Goal: Transaction & Acquisition: Purchase product/service

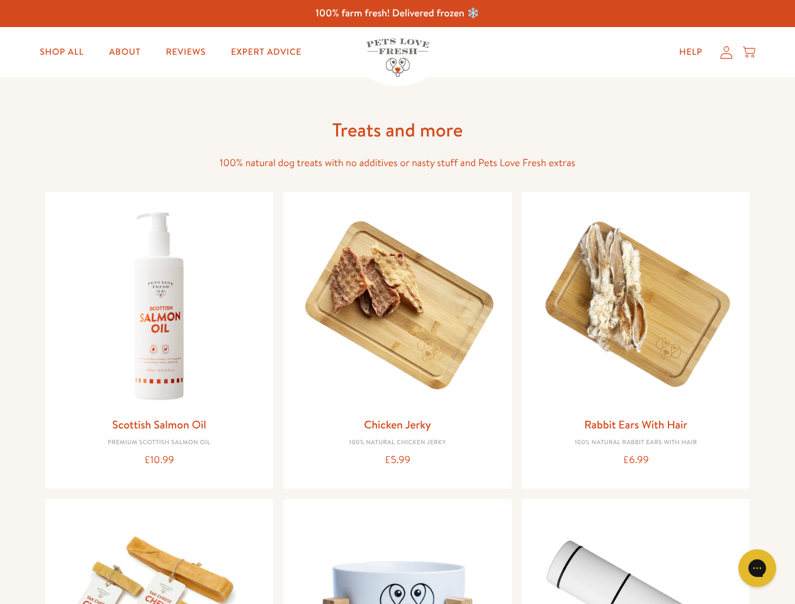
click at [757, 568] on icon "Gorgias live chat" at bounding box center [757, 568] width 12 height 12
